Goal: Information Seeking & Learning: Compare options

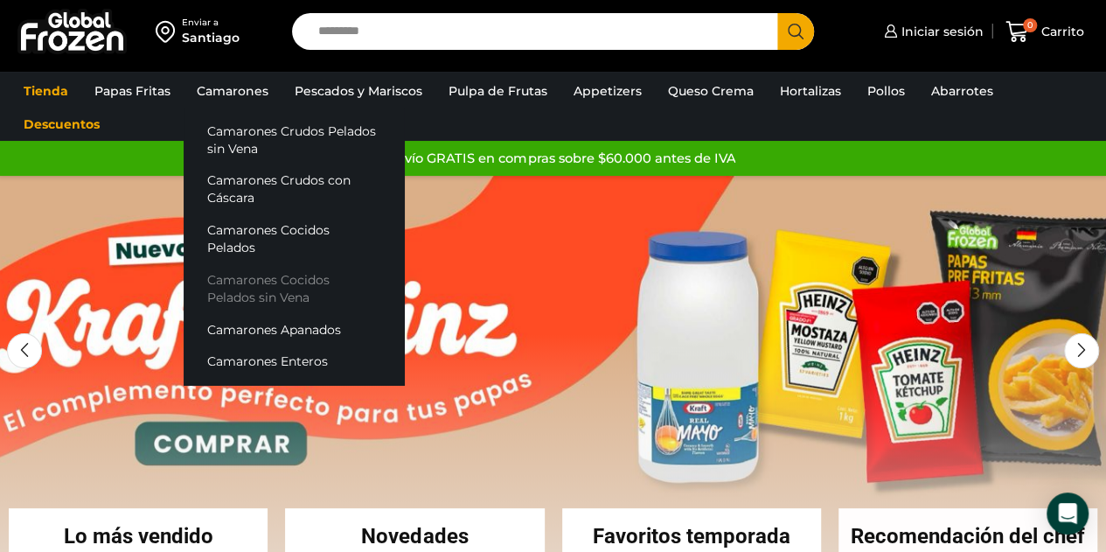
click at [262, 264] on link "Camarones Cocidos Pelados sin Vena" at bounding box center [294, 289] width 220 height 50
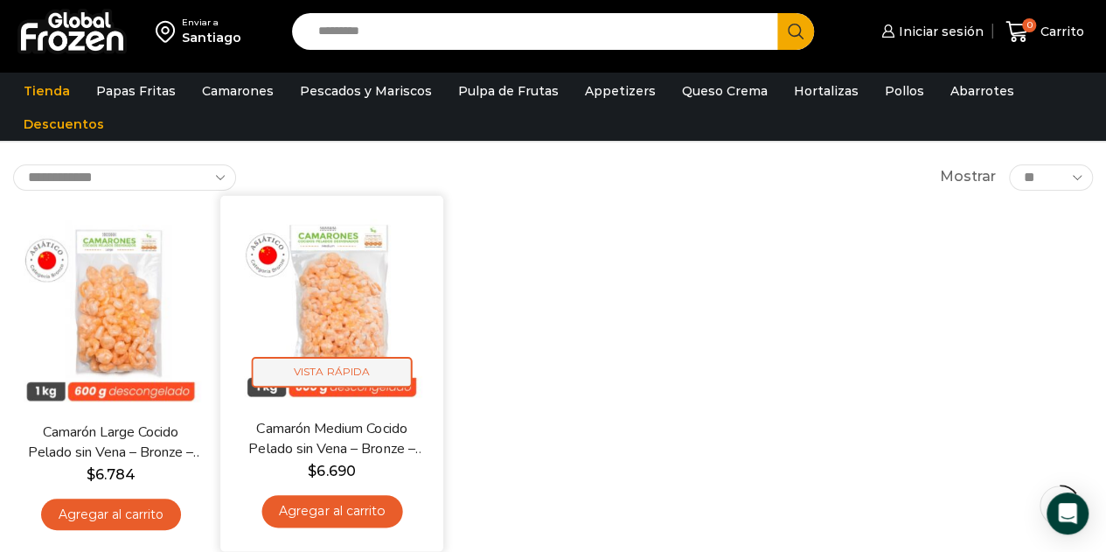
scroll to position [175, 0]
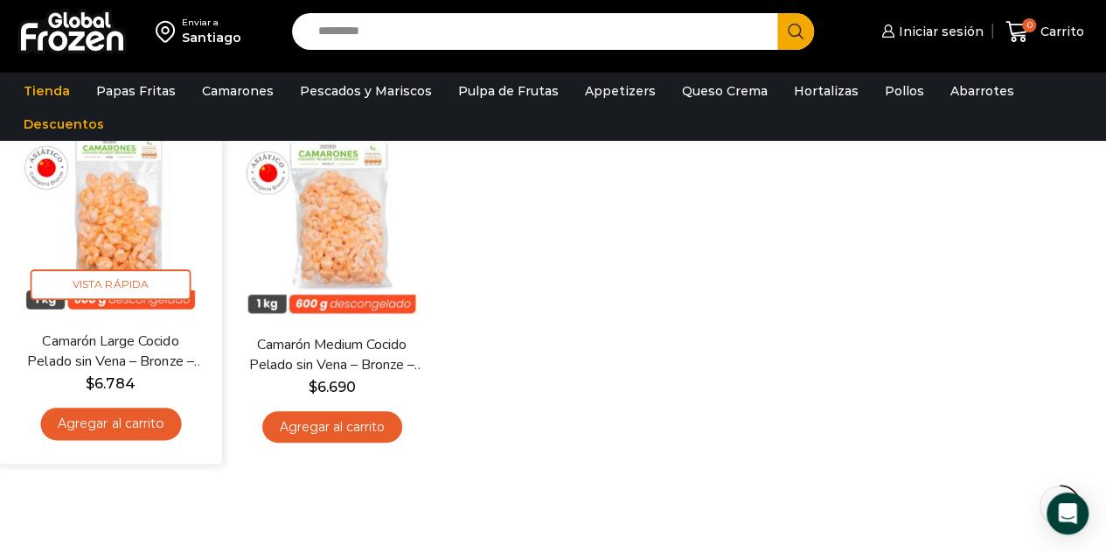
click at [135, 245] on img at bounding box center [110, 219] width 197 height 197
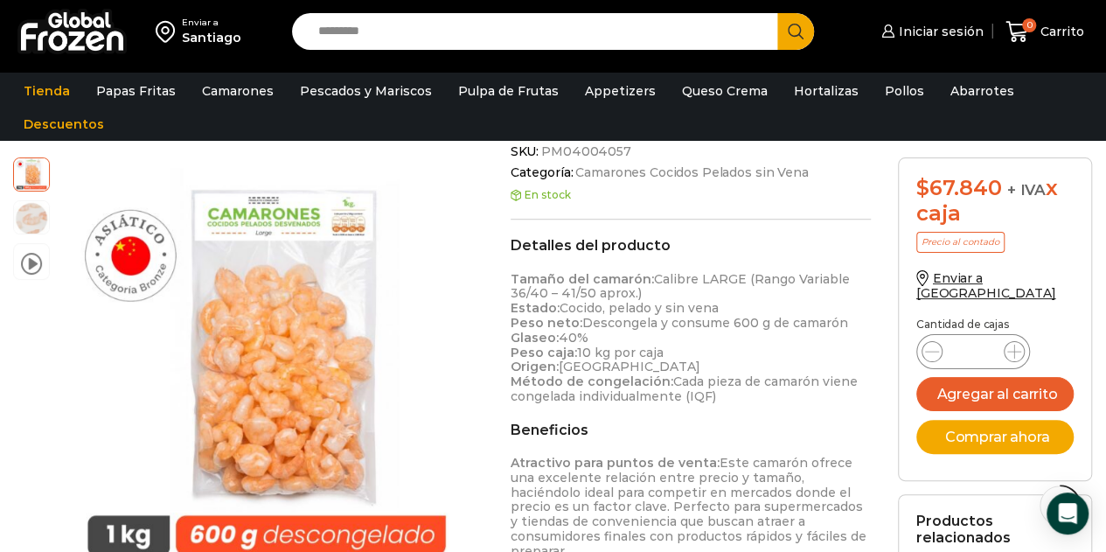
scroll to position [525, 0]
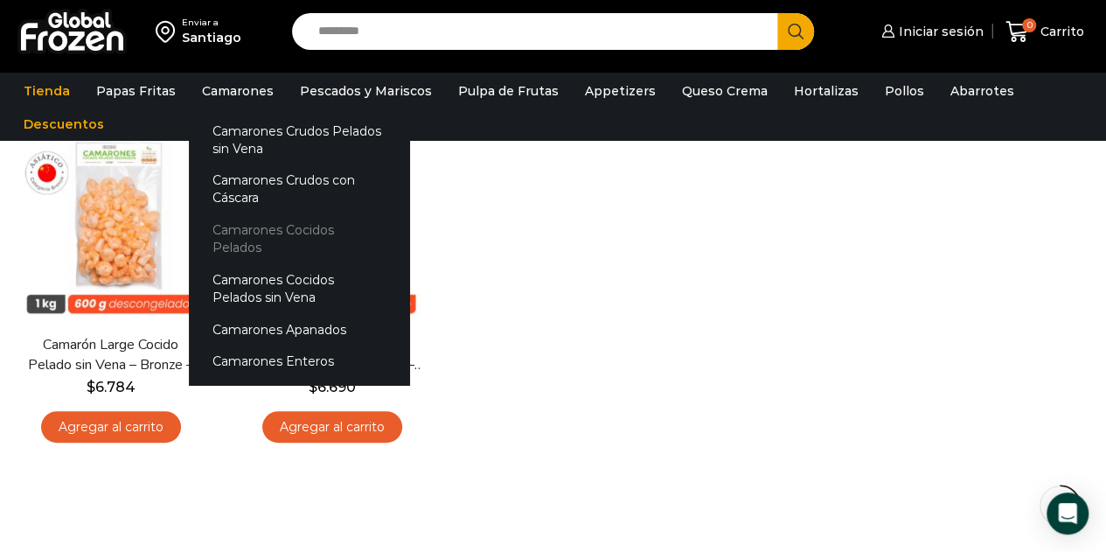
click at [281, 226] on link "Camarones Cocidos Pelados" at bounding box center [299, 239] width 220 height 50
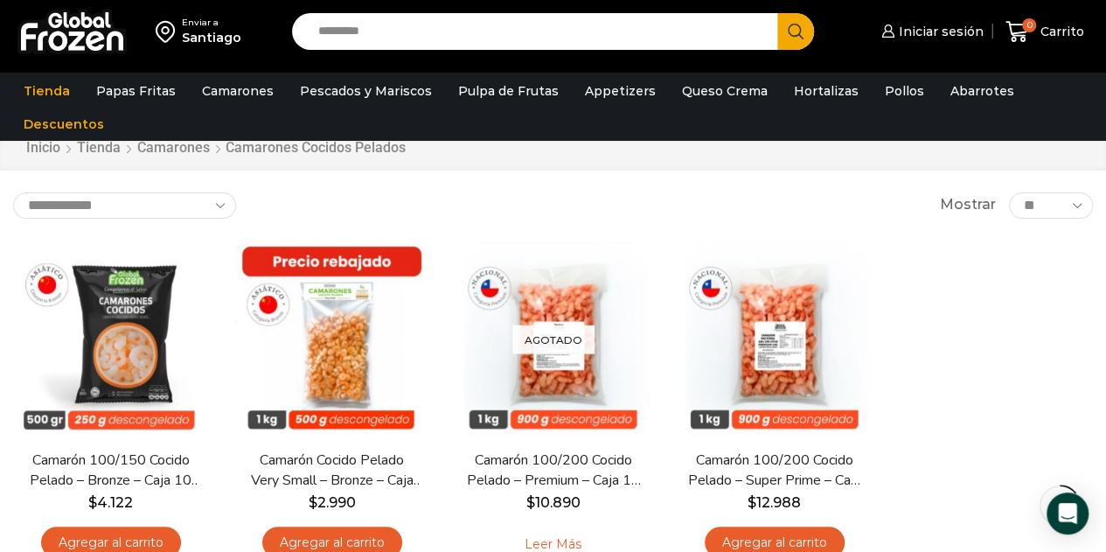
scroll to position [87, 0]
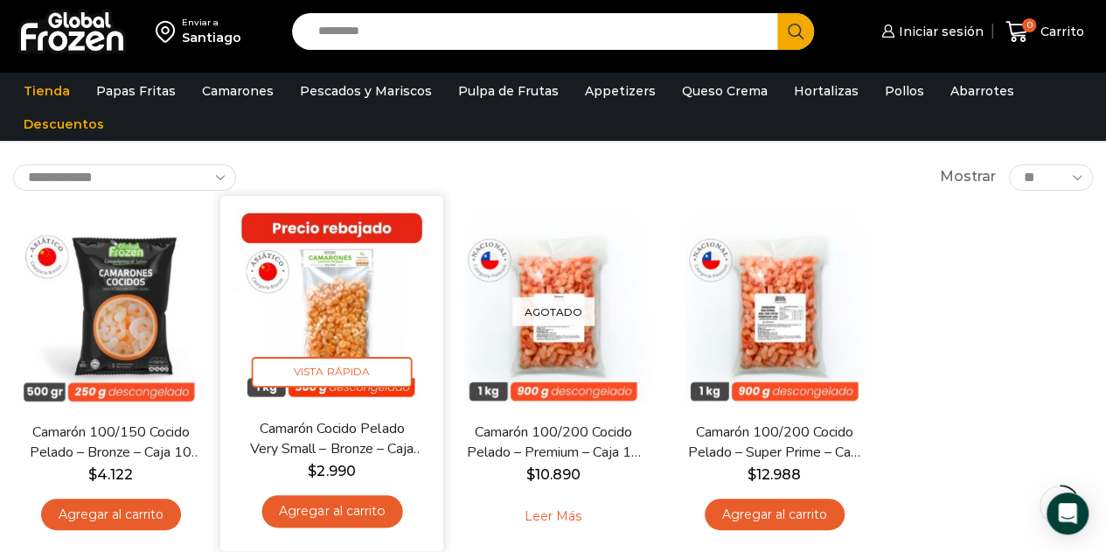
click at [313, 281] on img at bounding box center [331, 306] width 197 height 197
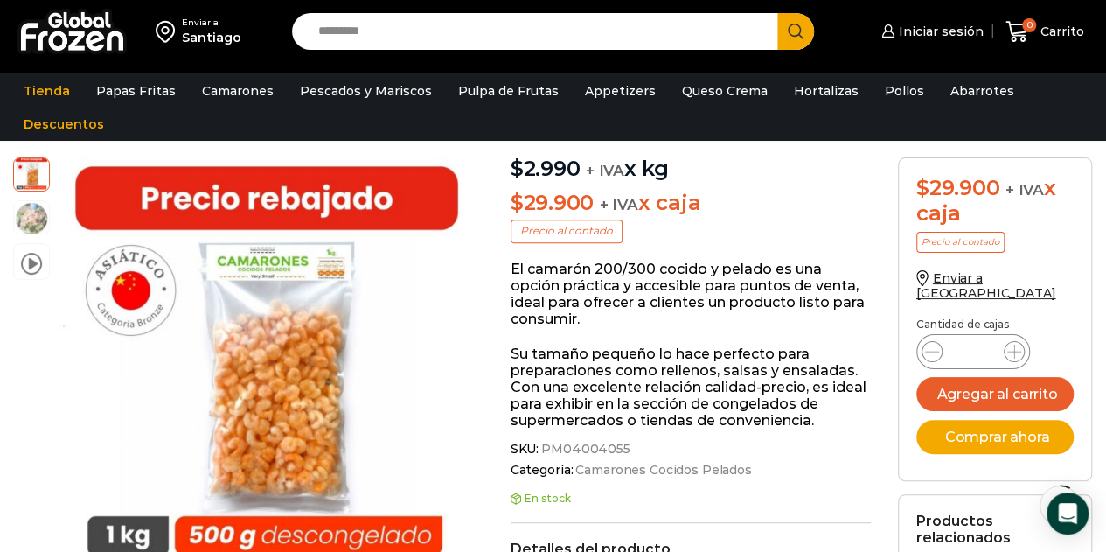
scroll to position [176, 0]
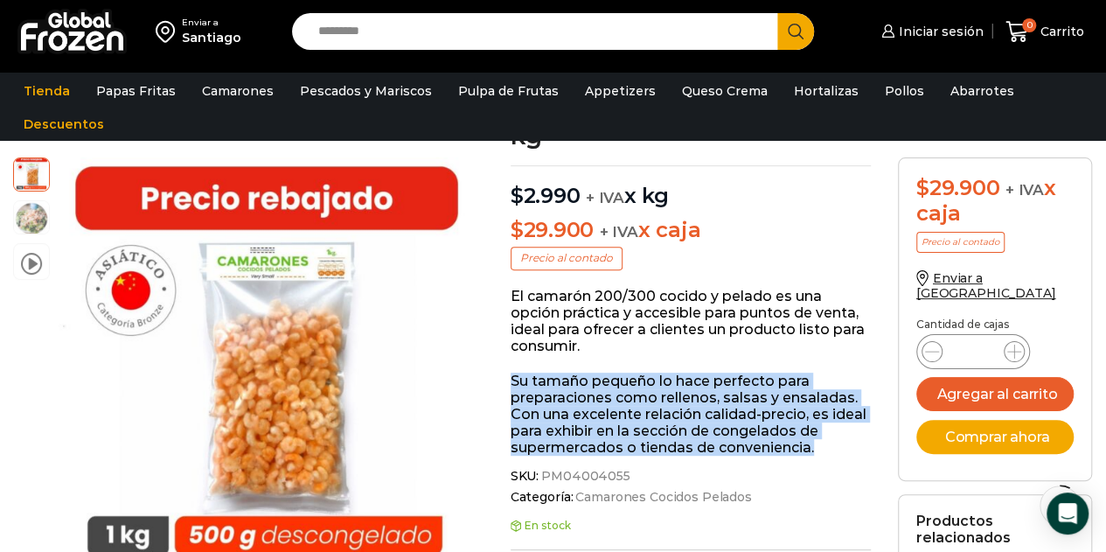
drag, startPoint x: 511, startPoint y: 381, endPoint x: 815, endPoint y: 444, distance: 310.6
click at [815, 444] on p "Su tamaño pequeño lo hace perfecto para preparaciones como rellenos, salsas y e…" at bounding box center [691, 414] width 361 height 84
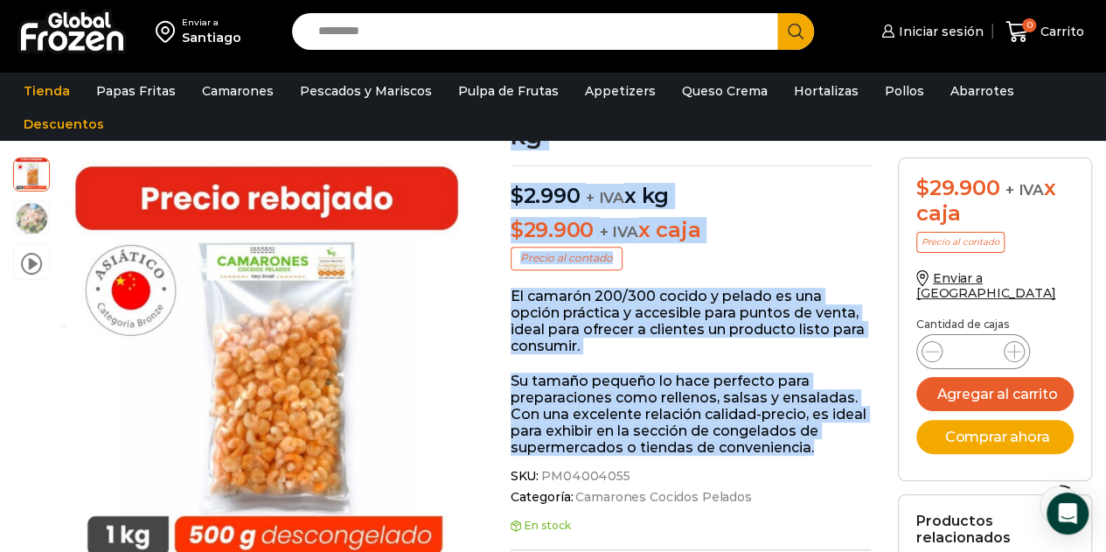
copy div "video Pasa el mouse por encima de la imagen para aplicar zoom Camarón Cocido Pe…"
drag, startPoint x: 823, startPoint y: 445, endPoint x: 493, endPoint y: 305, distance: 358.8
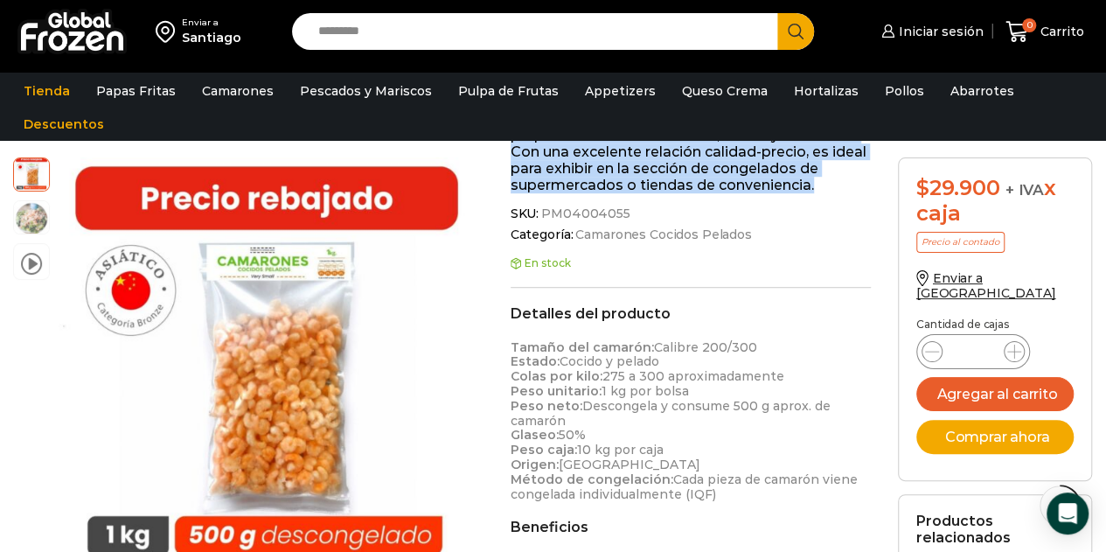
scroll to position [525, 0]
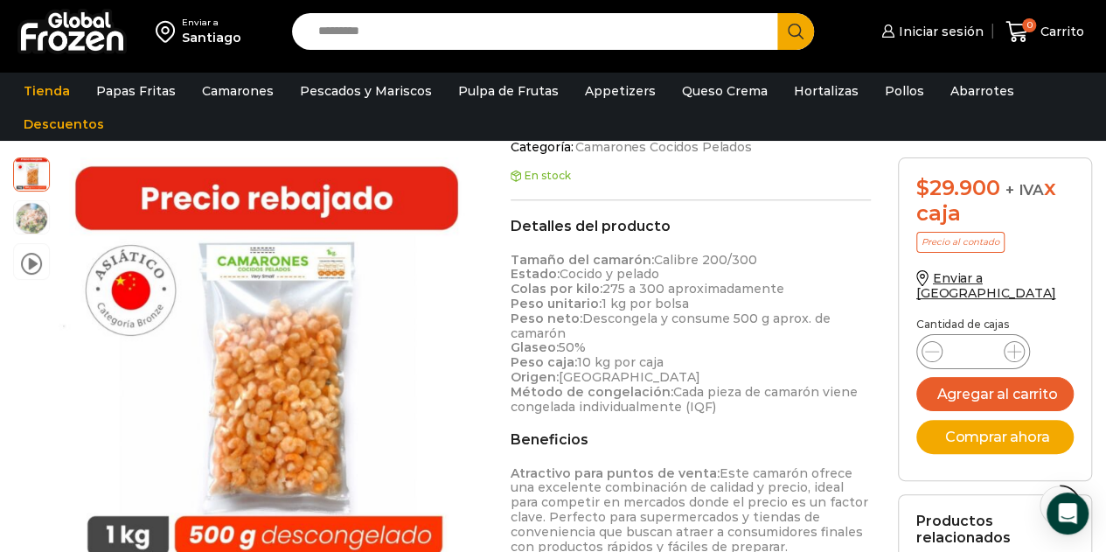
drag, startPoint x: 739, startPoint y: 406, endPoint x: 508, endPoint y: 260, distance: 273.1
click at [508, 260] on div "Camarón Cocido Pelado Very Small – Bronze – Caja 10 kg $ 2.990 + IVA x kg $ 29.…" at bounding box center [690, 305] width 387 height 1160
copy p "Tamaño del camarón: Calibre 200/300 Estado: Cocido y pelado Colas por kilo: 275…"
click at [699, 429] on div "Detalles del producto Tamaño del camarón: Calibre 200/300 Estado: Cocido y pela…" at bounding box center [691, 516] width 361 height 597
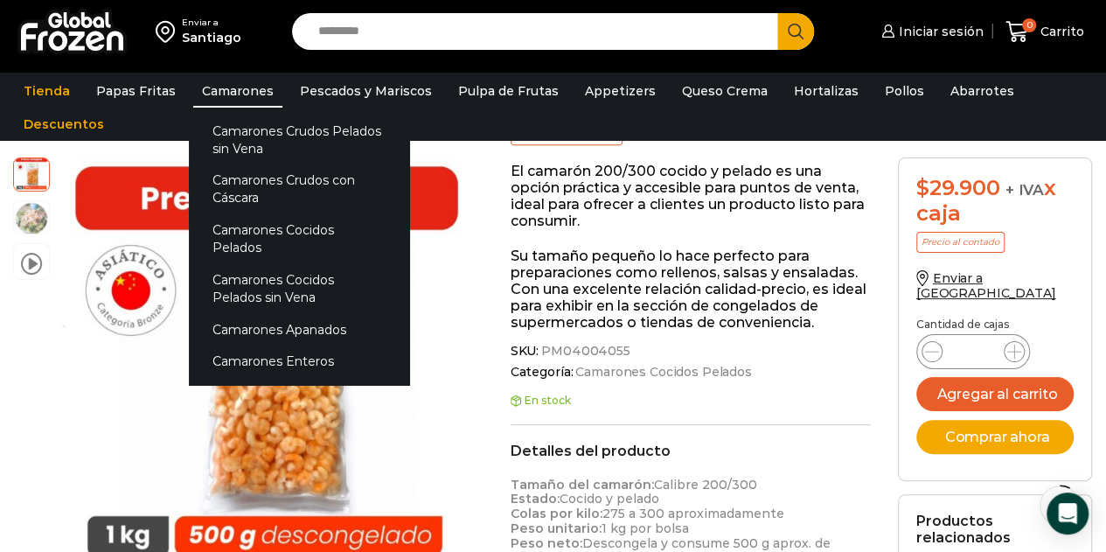
scroll to position [176, 0]
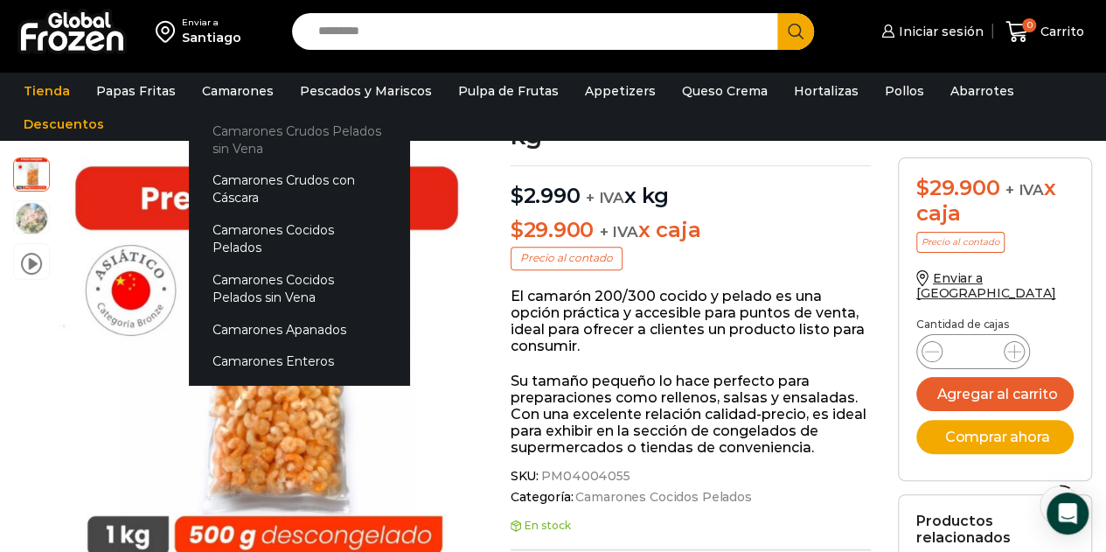
click at [264, 125] on link "Camarones Crudos Pelados sin Vena" at bounding box center [299, 140] width 220 height 50
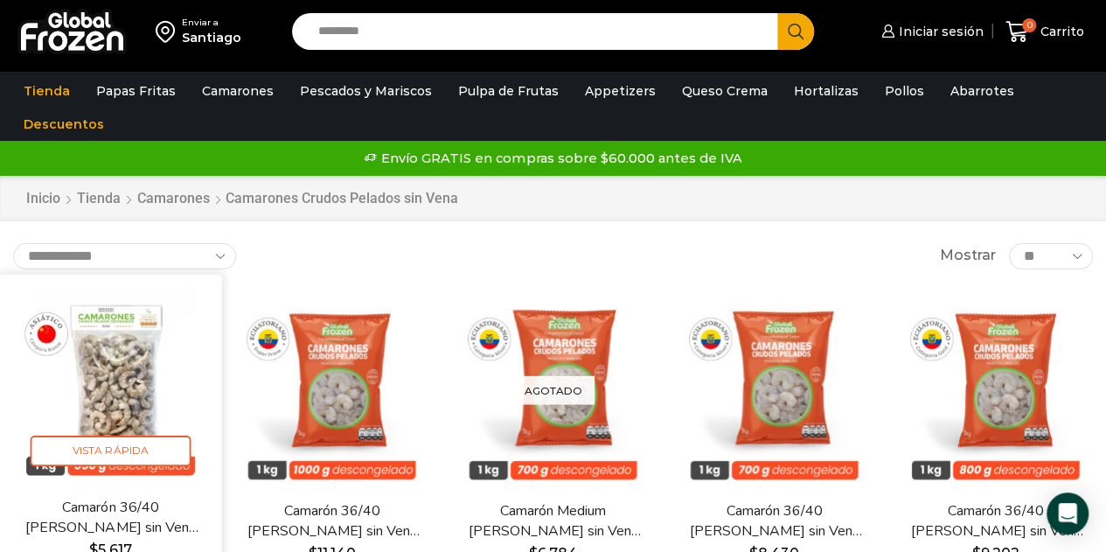
click at [116, 306] on img at bounding box center [110, 385] width 197 height 197
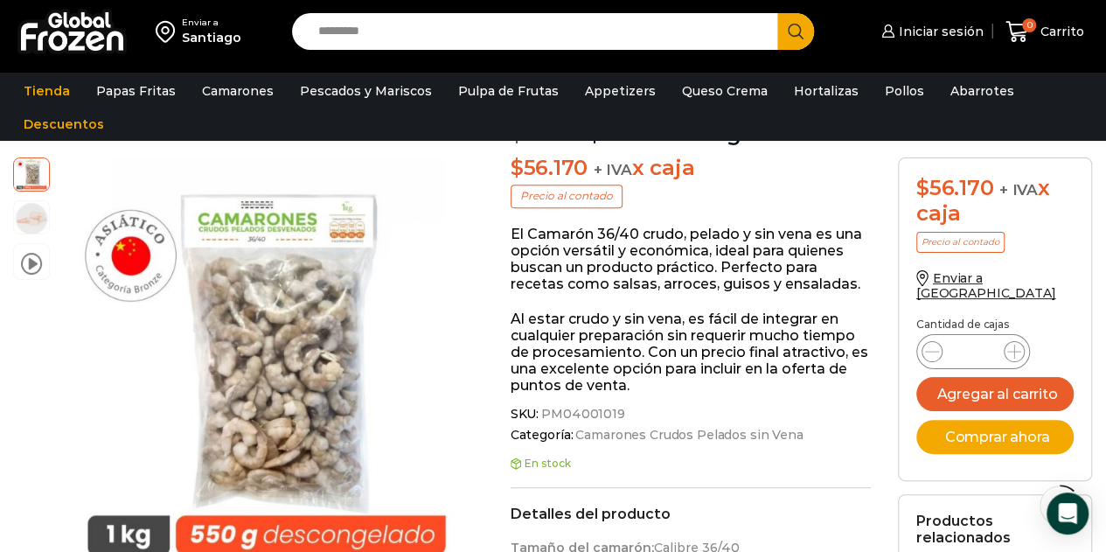
scroll to position [263, 0]
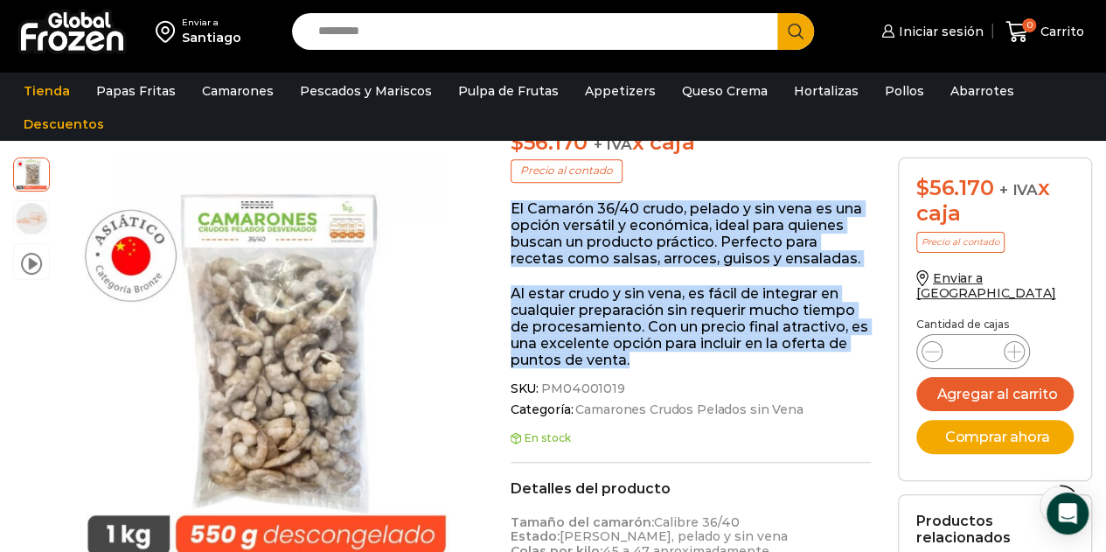
copy div "El Camarón 36/40 crudo, pelado y sin vena es una opción versátil y económica, i…"
drag, startPoint x: 507, startPoint y: 205, endPoint x: 842, endPoint y: 358, distance: 367.7
click at [842, 358] on div "Camarón 36/40 Crudo Pelado sin Vena – Bronze – Caja 10 kg $ 5.970 Original pric…" at bounding box center [690, 552] width 387 height 1131
click at [573, 314] on p "Al estar crudo y sin vena, es fácil de integrar en cualquier preparación sin re…" at bounding box center [691, 327] width 361 height 84
drag, startPoint x: 628, startPoint y: 365, endPoint x: 491, endPoint y: 202, distance: 212.2
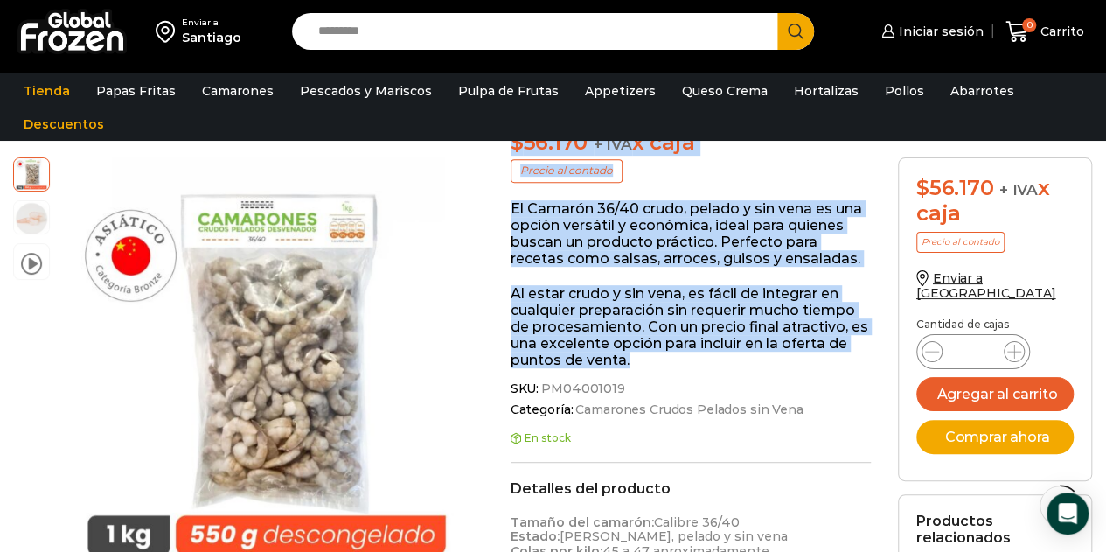
copy div "video Pasa el mouse por encima de la imagen para aplicar zoom Camarón 36/40 Cru…"
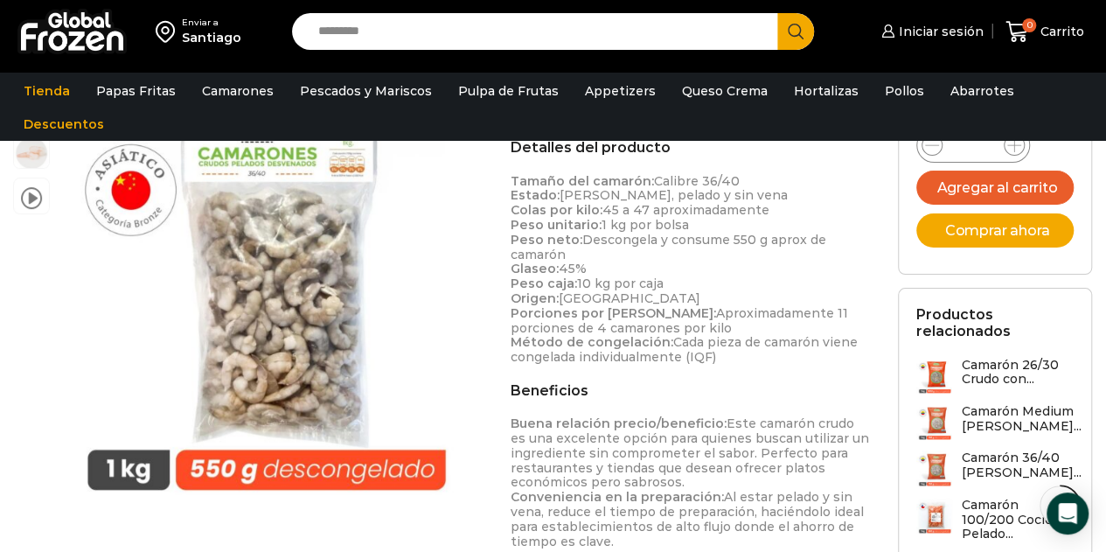
scroll to position [788, 0]
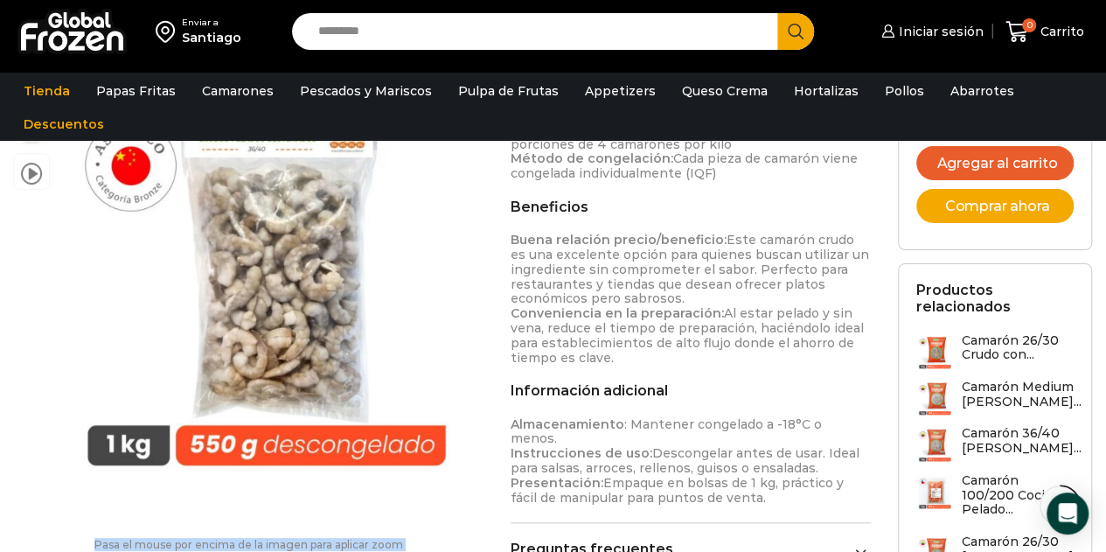
drag, startPoint x: 614, startPoint y: 360, endPoint x: 508, endPoint y: 232, distance: 166.4
click at [508, 232] on div "Camarón 36/40 Crudo Pelado sin Vena – Bronze – Caja 10 kg $ 5.970 Original pric…" at bounding box center [690, 27] width 387 height 1131
copy p "Buena relación precio/beneficio: Este camarón crudo es una excelente opción par…"
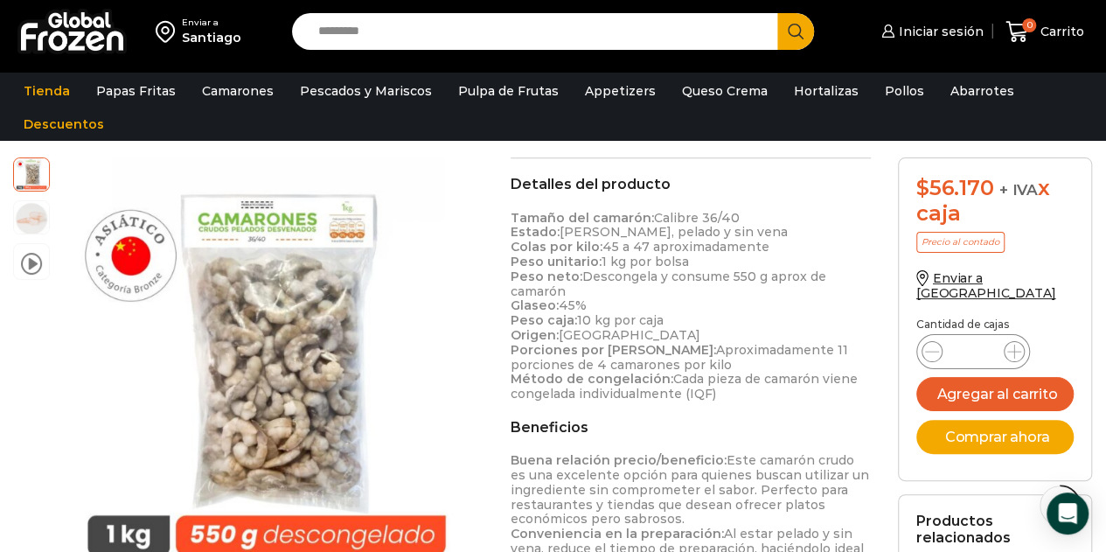
scroll to position [525, 0]
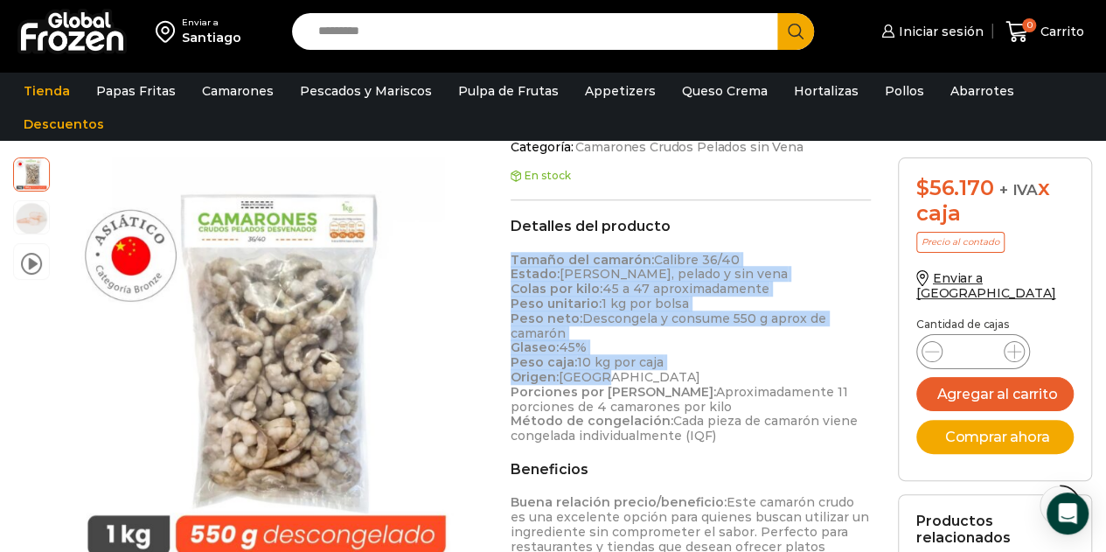
drag, startPoint x: 511, startPoint y: 258, endPoint x: 596, endPoint y: 380, distance: 149.4
click at [596, 380] on p "Tamaño del camarón: Calibre 36/40 Estado: Crudo, pelado y sin vena Colas por ki…" at bounding box center [691, 348] width 361 height 191
copy p "Tamaño del camarón: Calibre 36/40 Estado: Crudo, pelado y sin vena Colas por ki…"
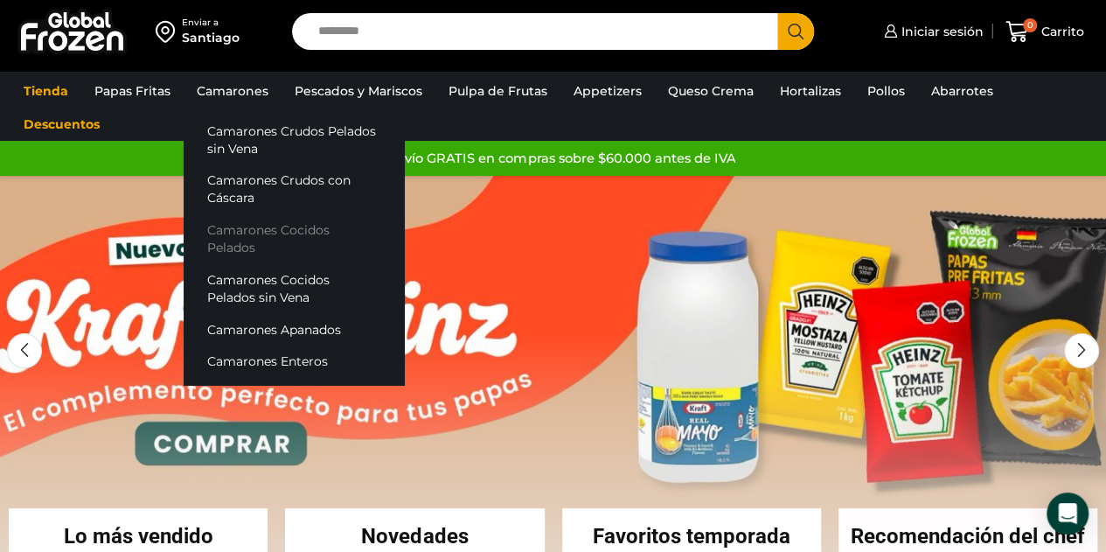
click at [244, 234] on link "Camarones Cocidos Pelados" at bounding box center [294, 239] width 220 height 50
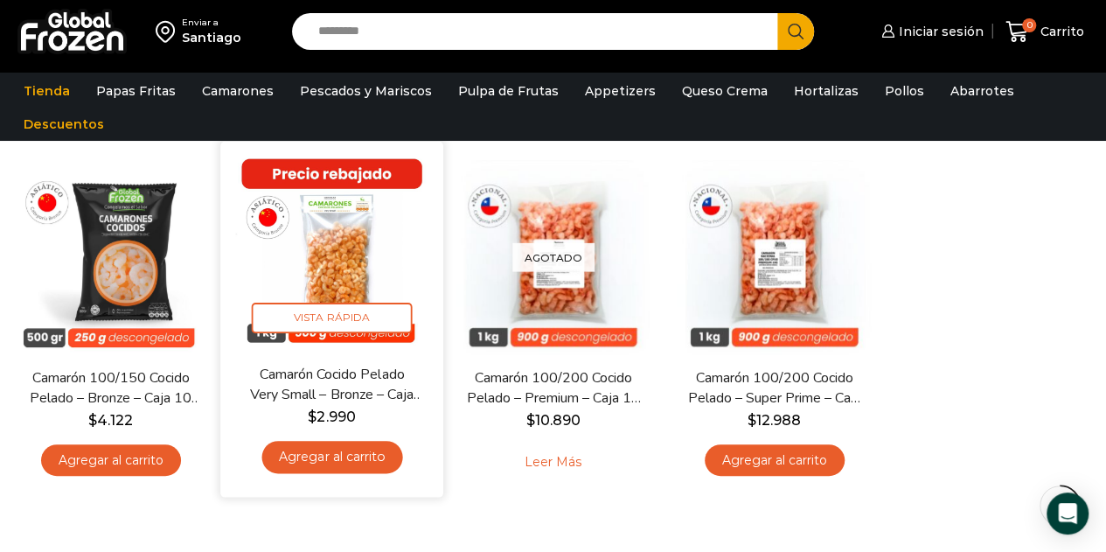
scroll to position [175, 0]
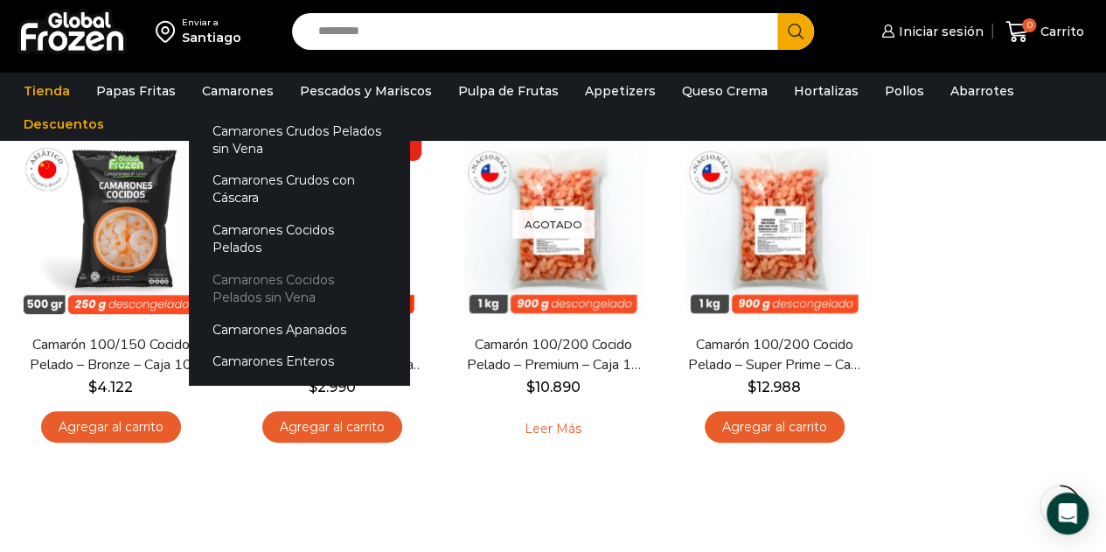
click at [281, 273] on link "Camarones Cocidos Pelados sin Vena" at bounding box center [299, 289] width 220 height 50
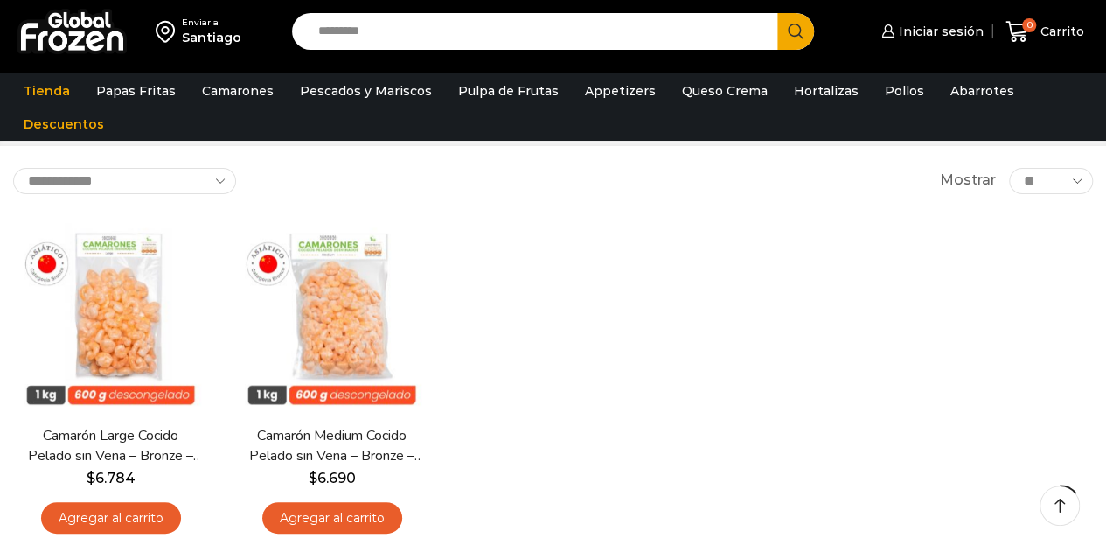
scroll to position [87, 0]
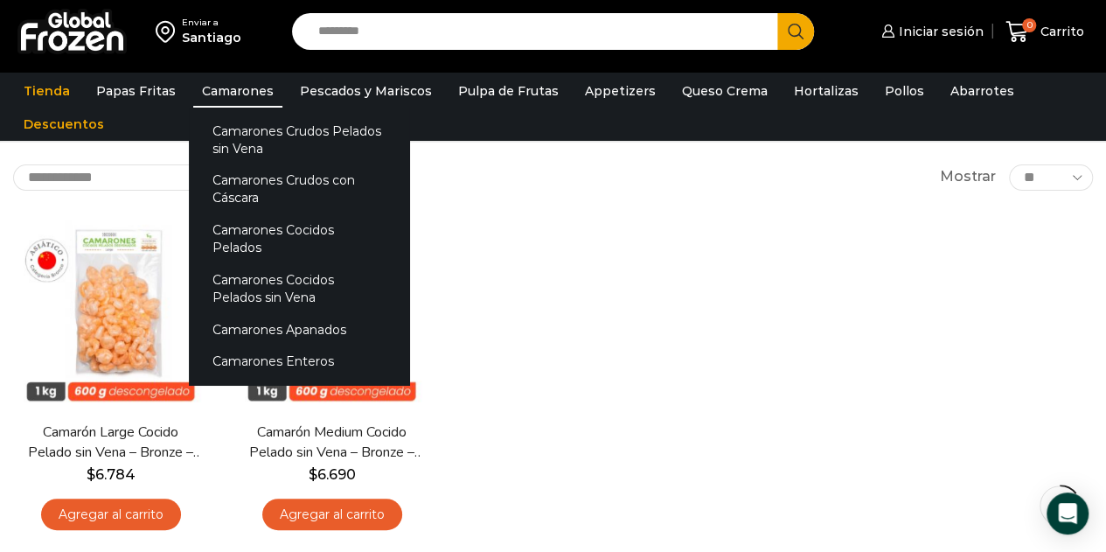
click at [233, 90] on link "Camarones" at bounding box center [237, 90] width 89 height 33
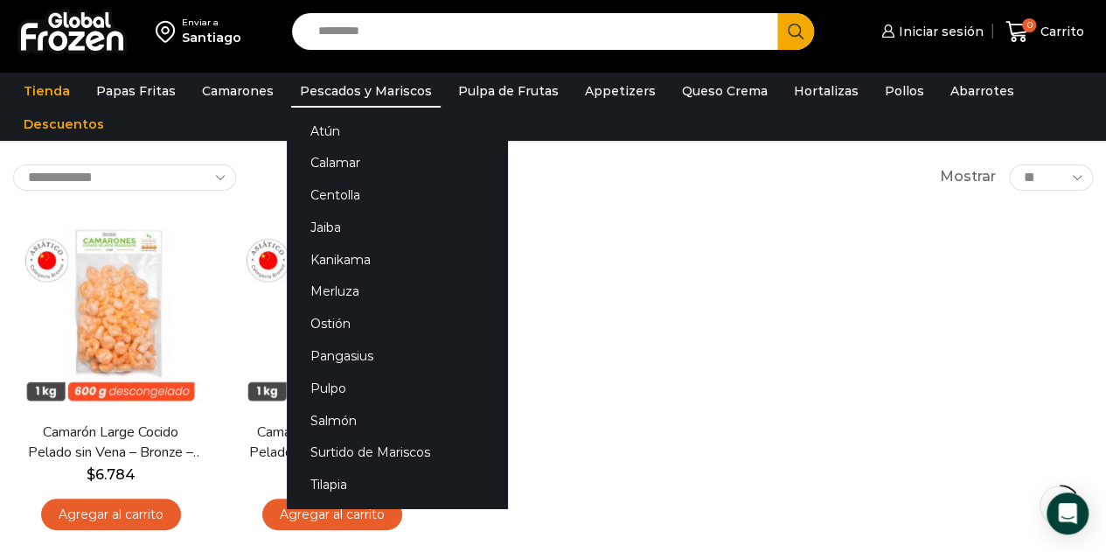
click at [331, 91] on link "Pescados y Mariscos" at bounding box center [365, 90] width 149 height 33
click at [322, 130] on link "Atún" at bounding box center [397, 131] width 220 height 32
